Goal: Check status: Check status

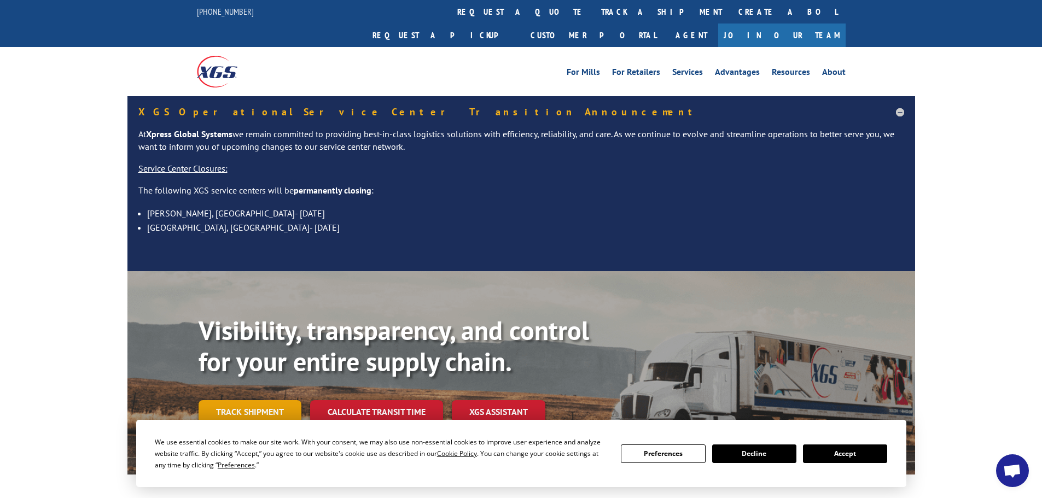
click at [255, 400] on link "Track shipment" at bounding box center [250, 411] width 103 height 23
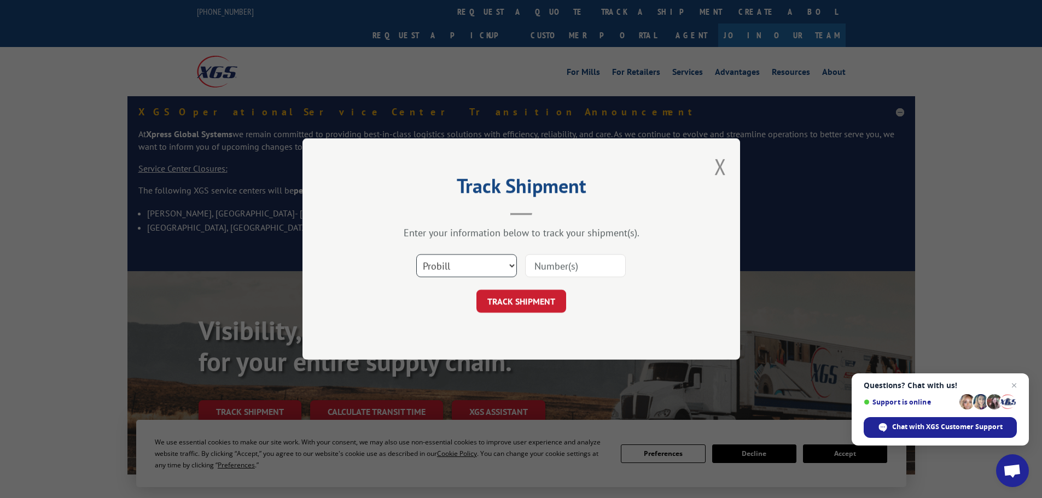
drag, startPoint x: 475, startPoint y: 269, endPoint x: 474, endPoint y: 277, distance: 7.8
click at [475, 269] on select "Select category... Probill BOL PO" at bounding box center [466, 265] width 101 height 23
select select "bol"
click at [416, 254] on select "Select category... Probill BOL PO" at bounding box center [466, 265] width 101 height 23
click at [555, 263] on input at bounding box center [575, 265] width 101 height 23
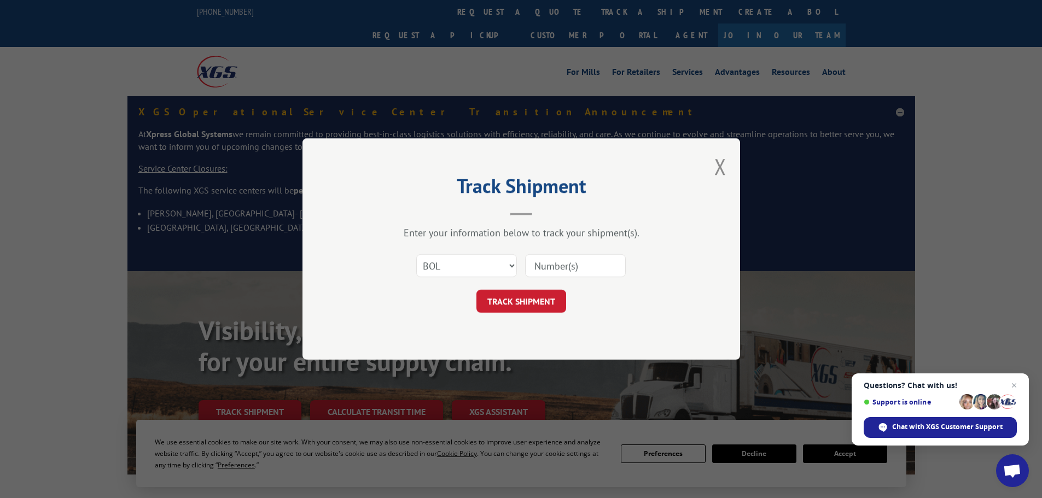
paste input "3330636"
type input "3330636"
click at [545, 306] on button "TRACK SHIPMENT" at bounding box center [521, 301] width 90 height 23
